Goal: Task Accomplishment & Management: Complete application form

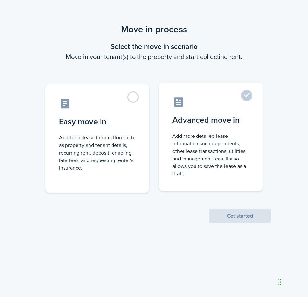
click at [203, 144] on control-radio-card-description "Add more detailed lease information such dependents, other lease transactions, …" at bounding box center [211, 154] width 77 height 45
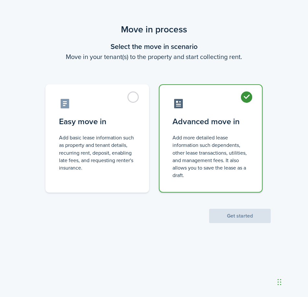
radio input "true"
click at [236, 223] on button "Get started" at bounding box center [240, 216] width 62 height 14
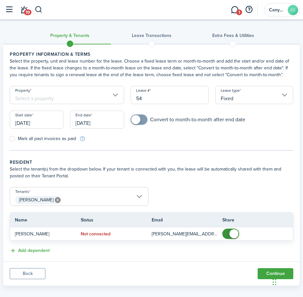
click at [72, 102] on input "Property" at bounding box center [67, 95] width 114 height 18
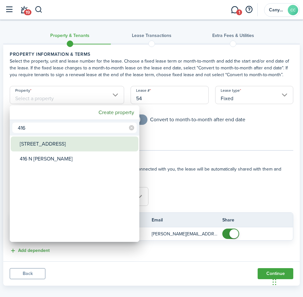
type input "416"
click at [47, 150] on div "[STREET_ADDRESS]" at bounding box center [77, 144] width 115 height 15
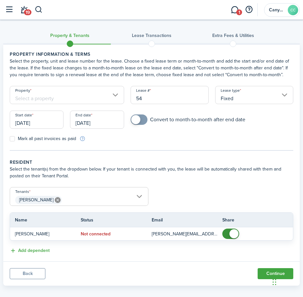
type input "[STREET_ADDRESS]"
click at [49, 126] on input "[DATE]" at bounding box center [37, 120] width 54 height 18
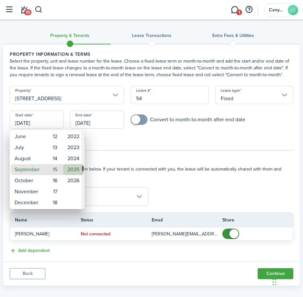
click at [75, 169] on mbsc-wheel-item "2025" at bounding box center [73, 169] width 20 height 11
click at [97, 122] on div at bounding box center [151, 148] width 407 height 401
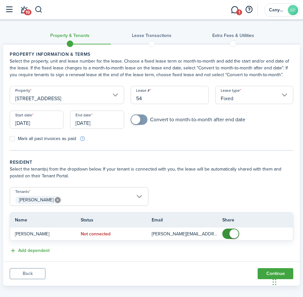
checkbox input "true"
click at [137, 123] on span at bounding box center [135, 119] width 9 height 9
click at [15, 140] on label "Mark all past invoices as paid" at bounding box center [43, 138] width 66 height 5
click at [10, 139] on input "Mark all past invoices as paid" at bounding box center [9, 139] width 0 height 0
checkbox input "true"
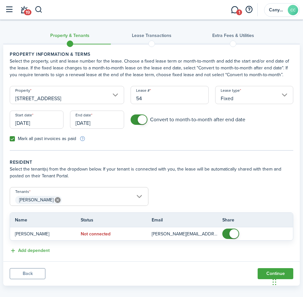
scroll to position [6, 0]
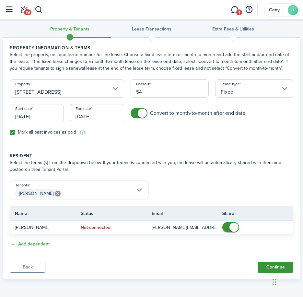
click at [265, 265] on button "Continue" at bounding box center [276, 267] width 36 height 11
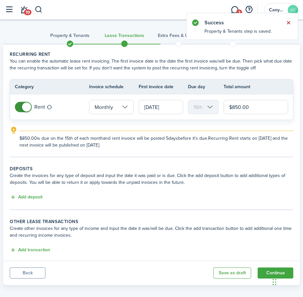
click at [290, 24] on button "Close notify" at bounding box center [288, 22] width 9 height 9
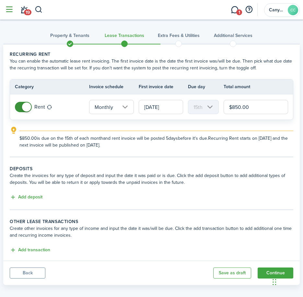
click at [8, 9] on button "button" at bounding box center [9, 10] width 12 height 12
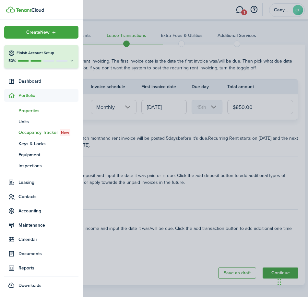
click at [30, 110] on span "Properties" at bounding box center [48, 110] width 60 height 7
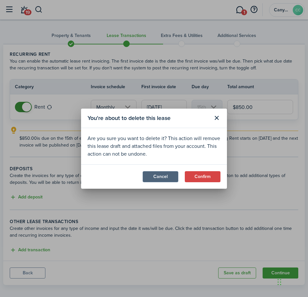
click at [159, 179] on button "Cancel" at bounding box center [161, 176] width 36 height 11
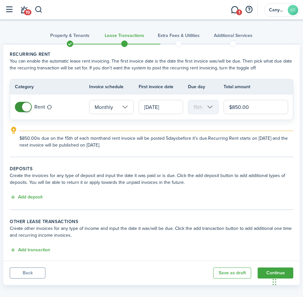
scroll to position [6, 0]
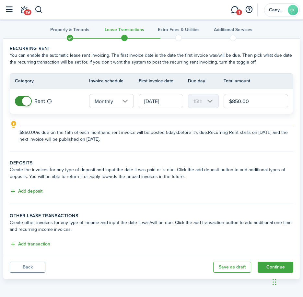
click at [27, 193] on button "Add deposit" at bounding box center [26, 191] width 33 height 7
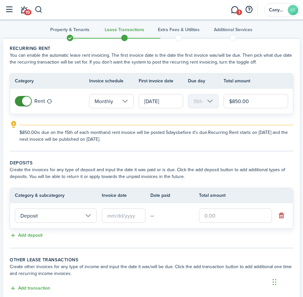
click at [49, 216] on input "Deposit" at bounding box center [56, 216] width 82 height 14
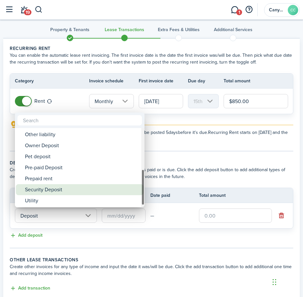
click at [61, 190] on div "Security Deposit" at bounding box center [82, 189] width 115 height 11
type input "Deposit / Security Deposit"
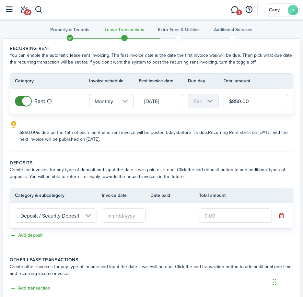
click at [112, 212] on input "text" at bounding box center [124, 216] width 44 height 14
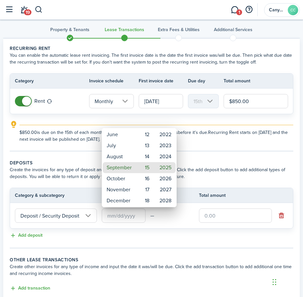
click at [131, 214] on div at bounding box center [151, 148] width 407 height 401
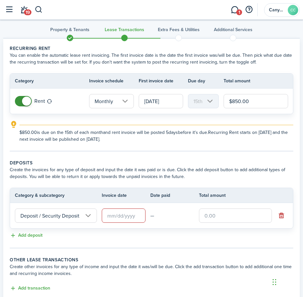
click at [126, 217] on input "text" at bounding box center [124, 216] width 44 height 14
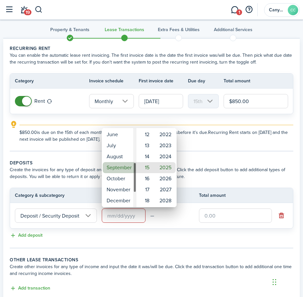
click at [118, 168] on mbsc-wheel-item "September" at bounding box center [119, 167] width 33 height 11
type input "[DATE]"
click at [226, 216] on div at bounding box center [151, 148] width 407 height 401
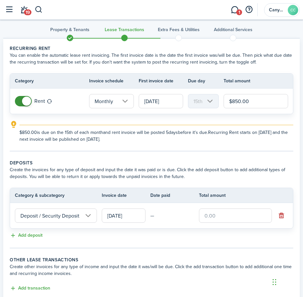
click at [225, 216] on input "text" at bounding box center [235, 216] width 73 height 14
type input "$850.00"
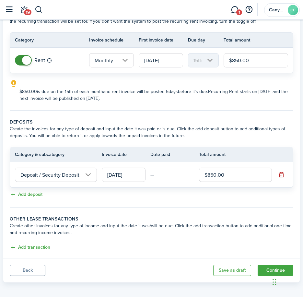
scroll to position [50, 0]
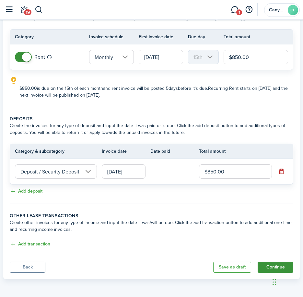
click at [271, 267] on button "Continue" at bounding box center [276, 267] width 36 height 11
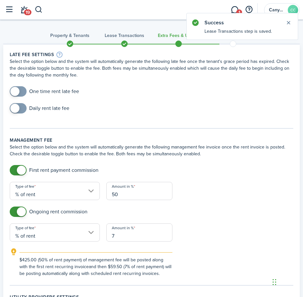
checkbox input "true"
click at [20, 106] on span at bounding box center [18, 108] width 6 height 10
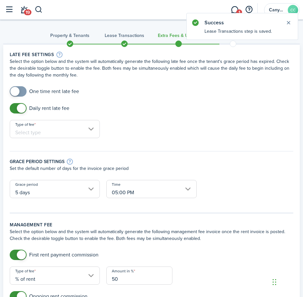
click at [50, 129] on input "Type of fee" at bounding box center [55, 129] width 90 height 18
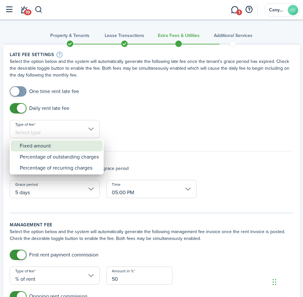
click at [54, 149] on div "Fixed amount" at bounding box center [59, 145] width 79 height 11
type input "Fixed amount"
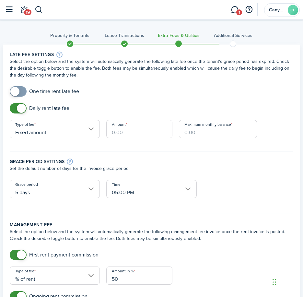
click at [146, 131] on input "Amount" at bounding box center [139, 129] width 66 height 18
type input "$17.00"
click at [203, 134] on input "Maximum monthly balance" at bounding box center [218, 129] width 78 height 18
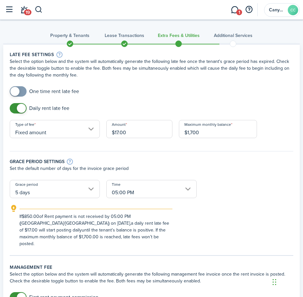
type input "$1,700.00"
click at [224, 174] on div "Grace period settings Set the default number of days for the invoice grace peri…" at bounding box center [151, 162] width 290 height 35
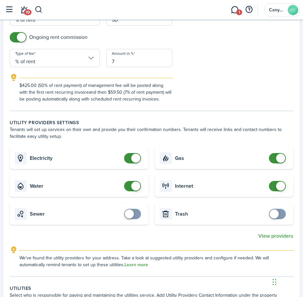
scroll to position [324, 0]
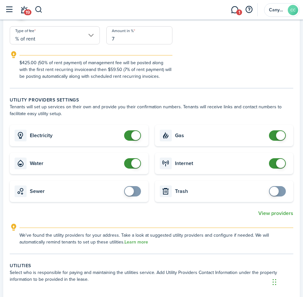
checkbox input "true"
click at [129, 187] on span at bounding box center [129, 191] width 9 height 9
checkbox input "true"
click at [278, 187] on span at bounding box center [274, 191] width 9 height 9
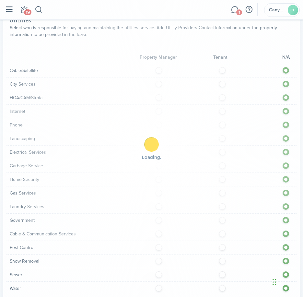
scroll to position [584, 0]
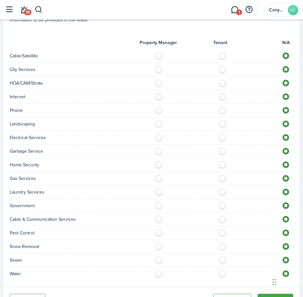
click at [220, 53] on label at bounding box center [224, 54] width 11 height 3
radio input "true"
click at [223, 66] on label at bounding box center [224, 67] width 11 height 3
radio input "true"
click at [220, 80] on label at bounding box center [224, 81] width 11 height 3
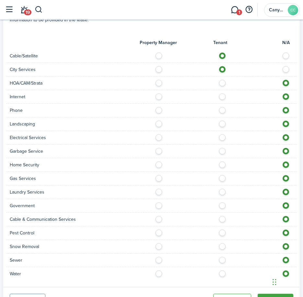
radio input "true"
click at [222, 93] on label at bounding box center [224, 94] width 11 height 3
radio input "true"
click at [223, 107] on label at bounding box center [224, 108] width 11 height 3
radio input "true"
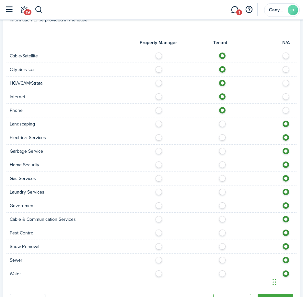
click at [223, 121] on label at bounding box center [224, 122] width 11 height 3
radio input "true"
click at [222, 134] on label at bounding box center [224, 135] width 11 height 3
radio input "true"
click at [222, 149] on div "Garbage Service" at bounding box center [151, 152] width 290 height 14
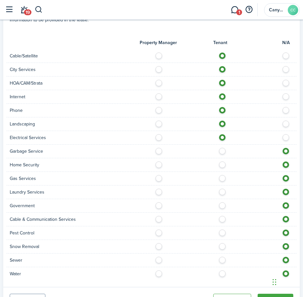
click at [222, 145] on div "Garbage Service" at bounding box center [151, 152] width 290 height 14
click at [221, 149] on div "Garbage Service" at bounding box center [151, 152] width 290 height 14
click at [221, 148] on label at bounding box center [224, 149] width 11 height 3
radio input "true"
click at [224, 162] on label at bounding box center [224, 163] width 11 height 3
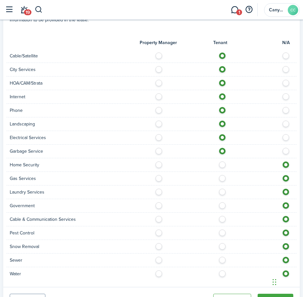
radio input "true"
click at [223, 175] on label at bounding box center [224, 176] width 11 height 3
radio input "true"
click at [224, 189] on label at bounding box center [224, 190] width 11 height 3
radio input "true"
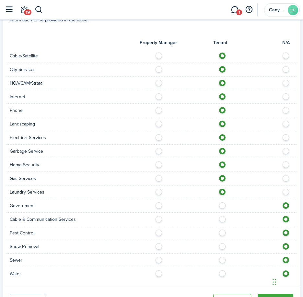
click at [223, 202] on label at bounding box center [224, 203] width 11 height 3
radio input "true"
click at [222, 216] on label at bounding box center [224, 217] width 11 height 3
radio input "true"
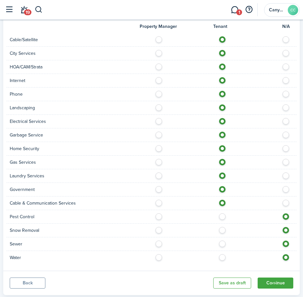
scroll to position [609, 0]
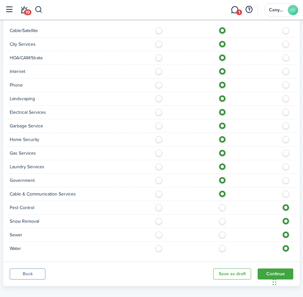
click at [222, 204] on div "Pest Control" at bounding box center [151, 208] width 290 height 14
click at [222, 204] on label at bounding box center [224, 205] width 11 height 3
radio input "true"
click at [223, 218] on label at bounding box center [224, 219] width 11 height 3
radio input "true"
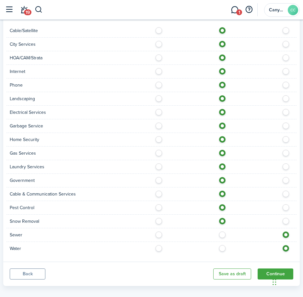
click at [223, 232] on label at bounding box center [224, 233] width 11 height 3
radio input "true"
click at [222, 242] on div "Water" at bounding box center [151, 248] width 290 height 13
click at [223, 245] on label at bounding box center [224, 246] width 11 height 3
radio input "true"
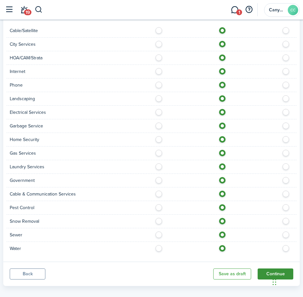
click at [270, 269] on button "Continue" at bounding box center [276, 274] width 36 height 11
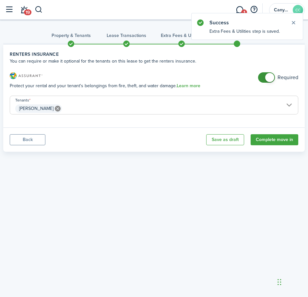
checkbox input "false"
click at [263, 74] on span at bounding box center [266, 77] width 6 height 10
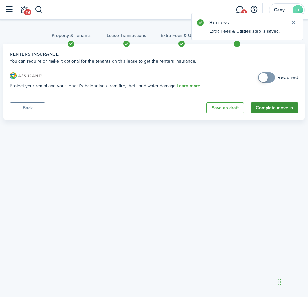
click at [273, 106] on button "Complete move in" at bounding box center [275, 107] width 48 height 11
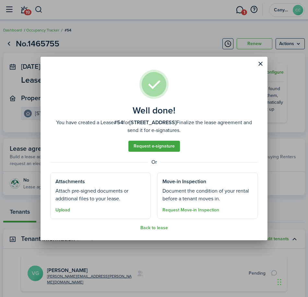
click at [63, 209] on button "Upload" at bounding box center [62, 210] width 15 height 5
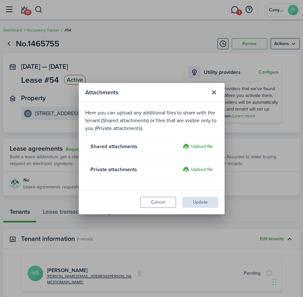
click at [203, 144] on label "Upload file" at bounding box center [198, 147] width 30 height 8
click at [181, 143] on input "Upload file" at bounding box center [181, 143] width 0 height 0
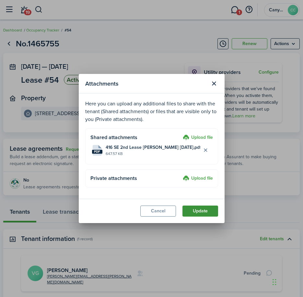
click at [210, 208] on button "Update" at bounding box center [201, 211] width 36 height 11
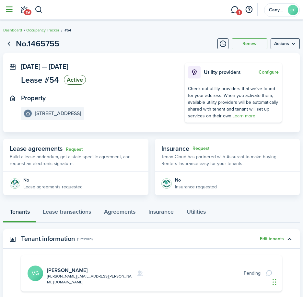
click at [11, 10] on button "button" at bounding box center [9, 10] width 12 height 12
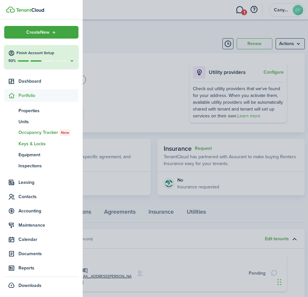
scroll to position [26, 0]
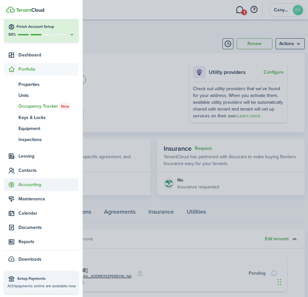
click at [29, 185] on span "Accounting" at bounding box center [48, 184] width 60 height 7
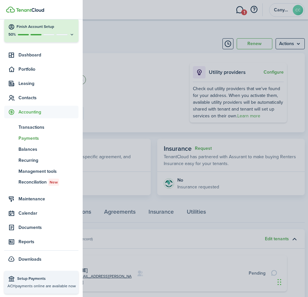
click at [33, 136] on span "Payments" at bounding box center [48, 138] width 60 height 7
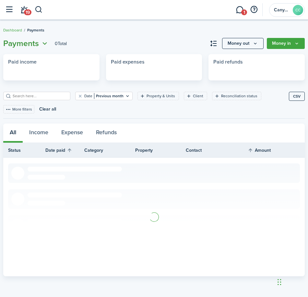
click at [41, 44] on icon "Open menu" at bounding box center [45, 44] width 8 height 8
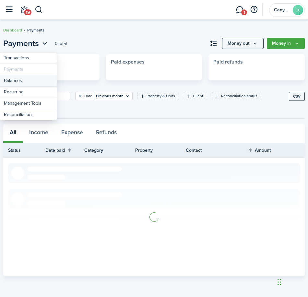
click at [20, 78] on link "Balances" at bounding box center [28, 80] width 57 height 11
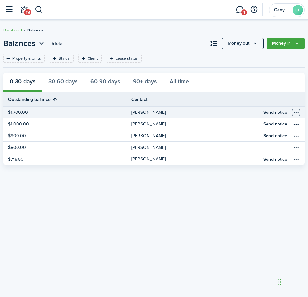
click at [295, 112] on table-menu-btn-icon "Open menu" at bounding box center [296, 113] width 8 height 8
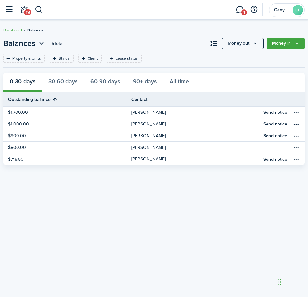
click at [165, 230] on div "Balances 5 Total Money out Money in Property & Units Status Client Lease status…" at bounding box center [154, 159] width 308 height 242
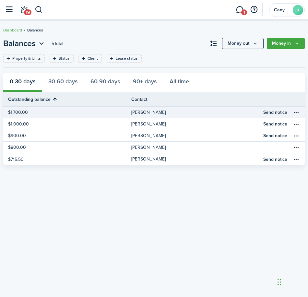
click at [148, 113] on table-profile-info-text "[PERSON_NAME]" at bounding box center [148, 112] width 34 height 5
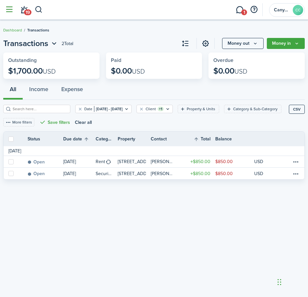
click at [11, 14] on button "button" at bounding box center [9, 10] width 12 height 12
click at [147, 233] on div "Transactions 2 Total Money out Money in Outstanding $1,700.00 USD Paid $0.00 US…" at bounding box center [154, 158] width 308 height 248
click at [241, 9] on link "1" at bounding box center [240, 10] width 12 height 16
